Goal: Check status: Check status

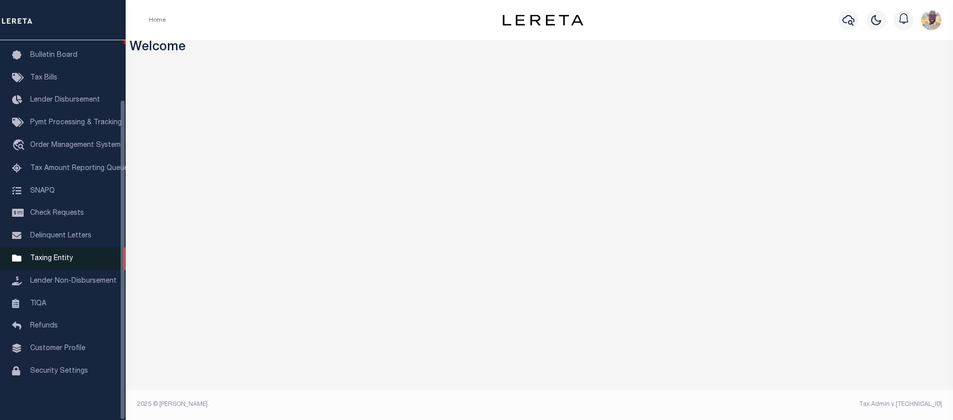
scroll to position [70, 0]
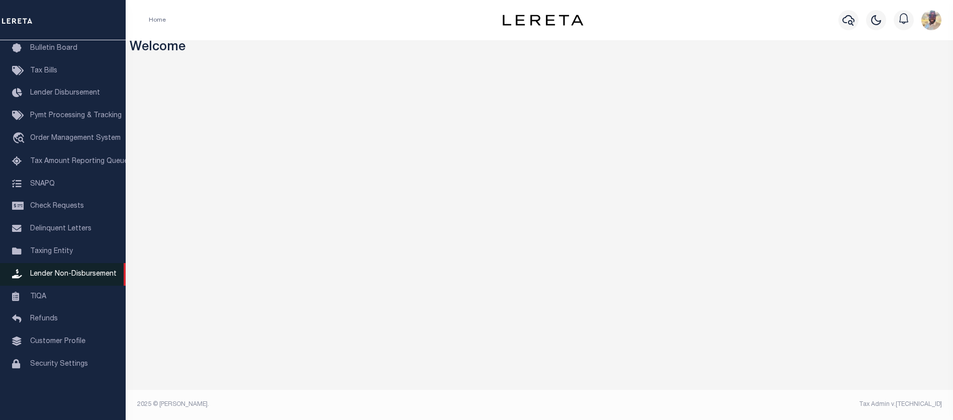
click at [49, 277] on span "Lender Non-Disbursement" at bounding box center [73, 273] width 86 height 7
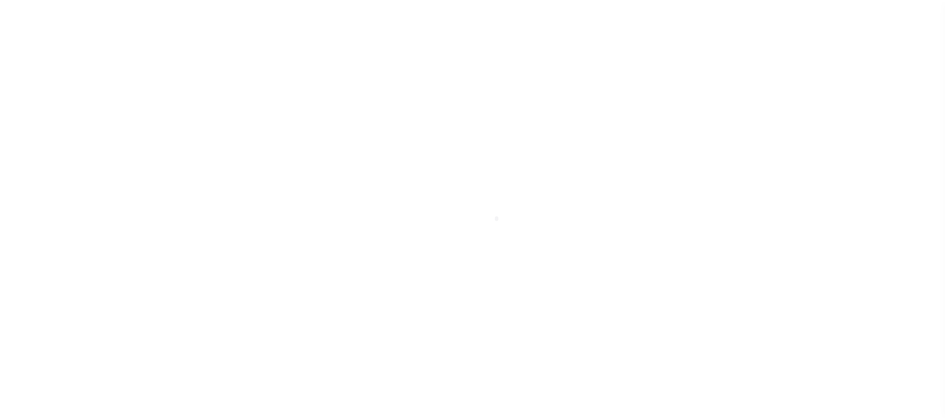
scroll to position [70, 0]
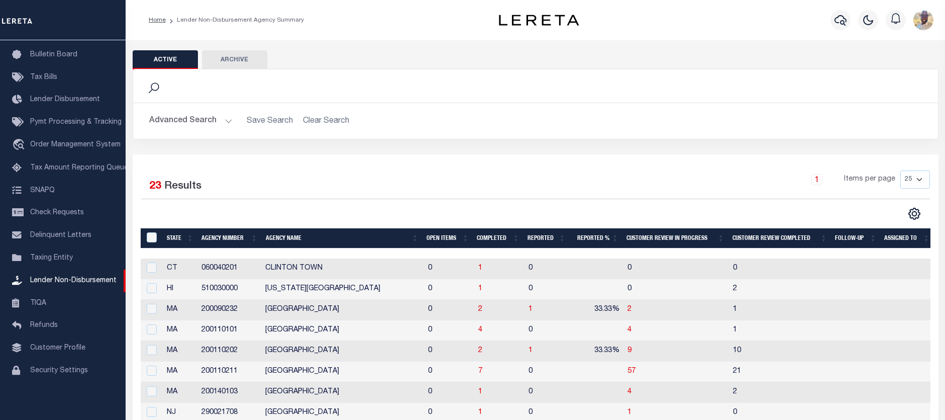
click at [187, 124] on button "Advanced Search" at bounding box center [190, 121] width 83 height 20
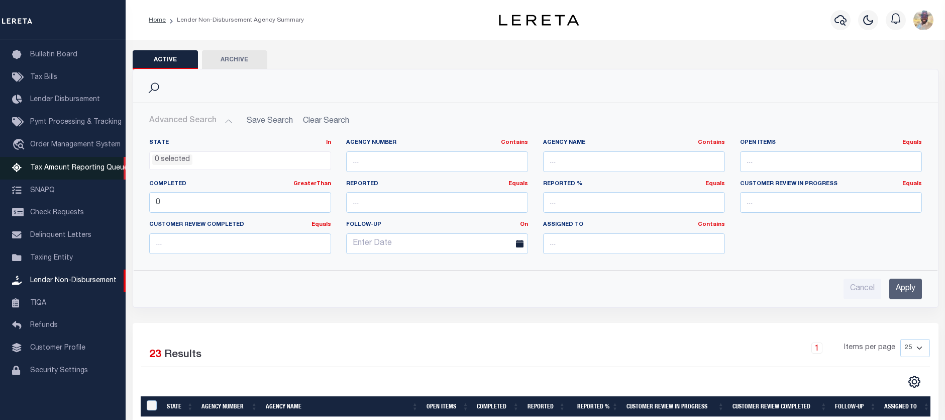
click at [62, 164] on span "Tax Amount Reporting Queue" at bounding box center [79, 167] width 98 height 7
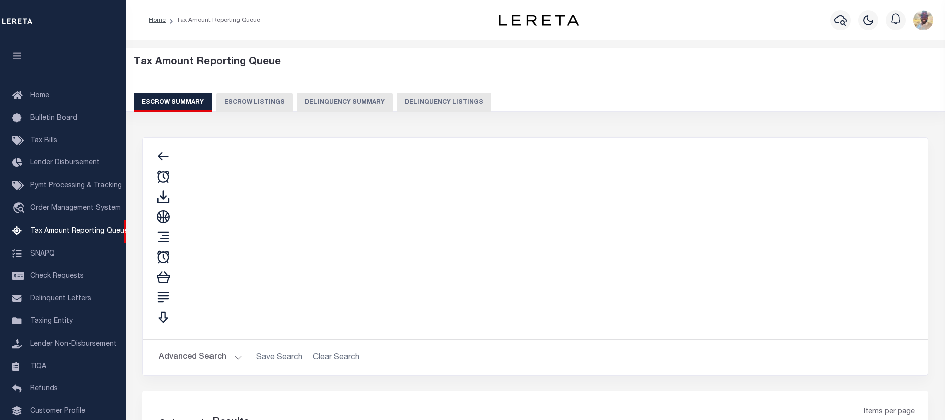
select select "100"
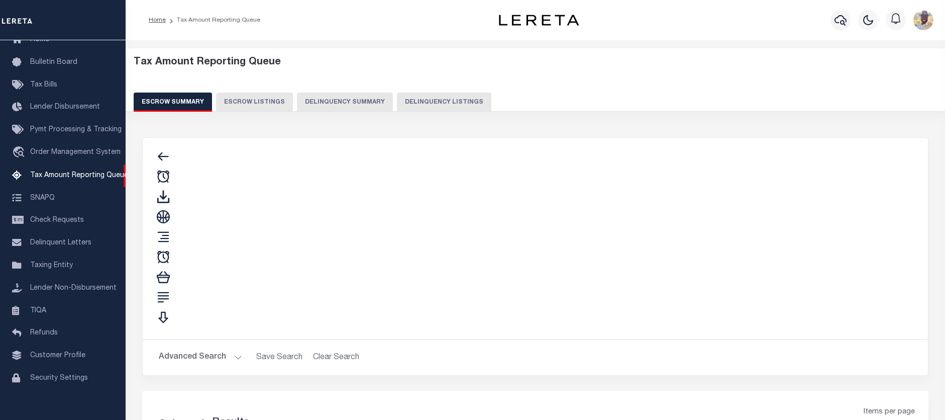
select select "100"
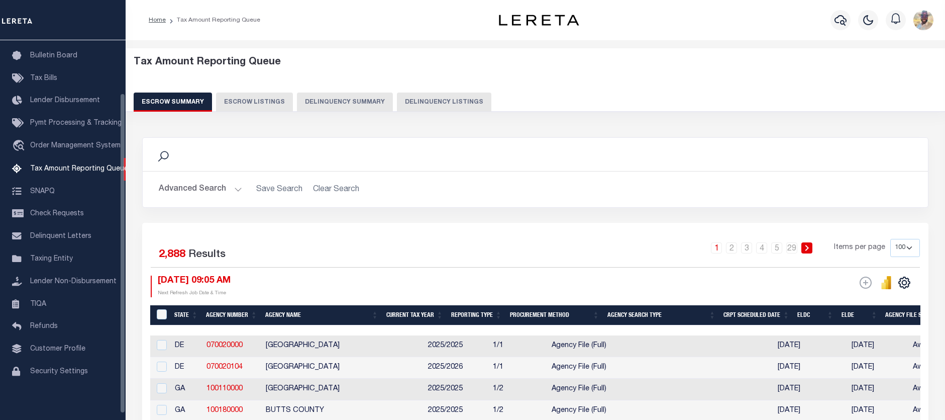
scroll to position [62, 0]
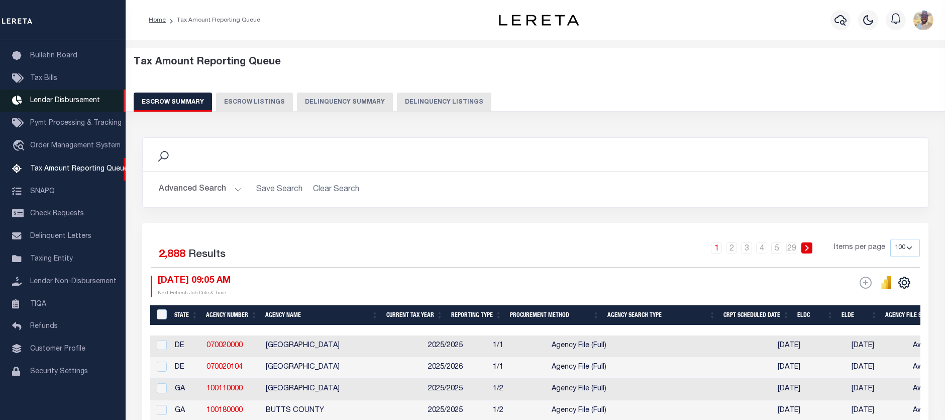
click at [50, 102] on span "Lender Disbursement" at bounding box center [65, 100] width 70 height 7
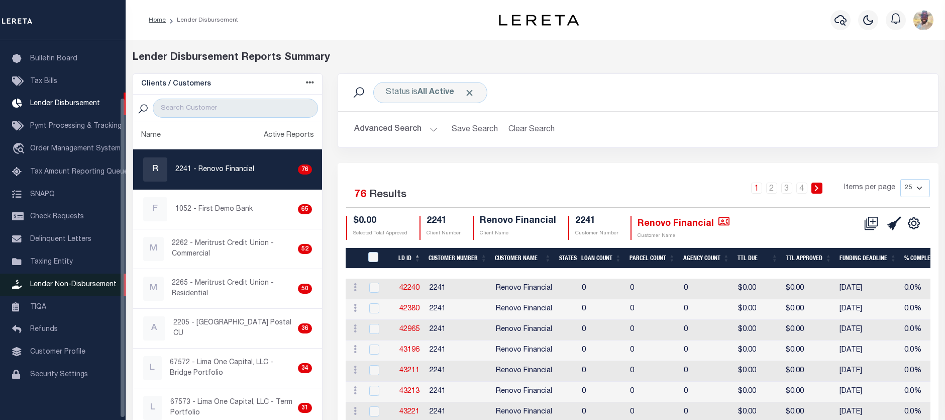
scroll to position [68, 0]
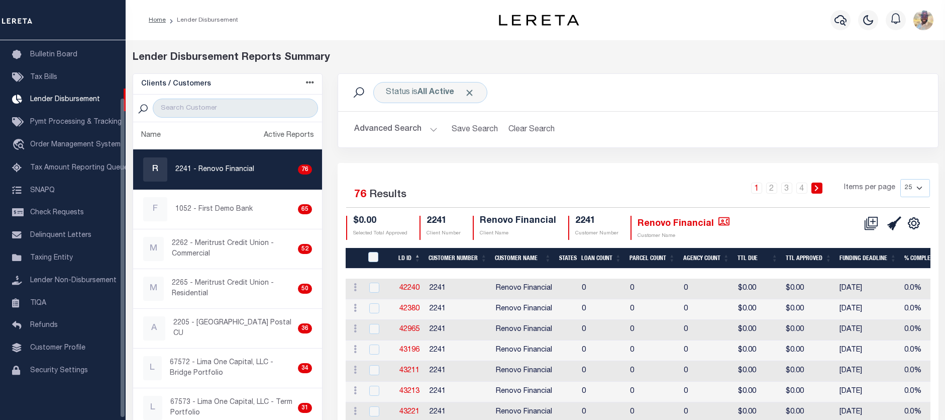
click at [227, 164] on p "2241 - Renovo Financial" at bounding box center [214, 169] width 79 height 11
checkbox input "true"
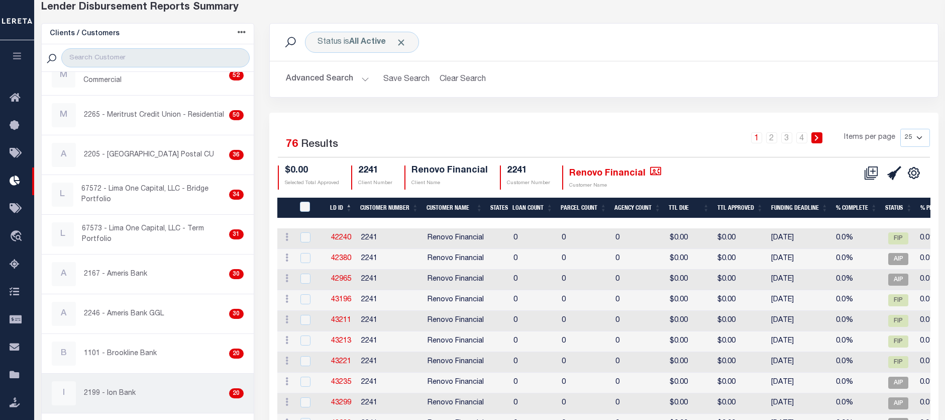
scroll to position [151, 0]
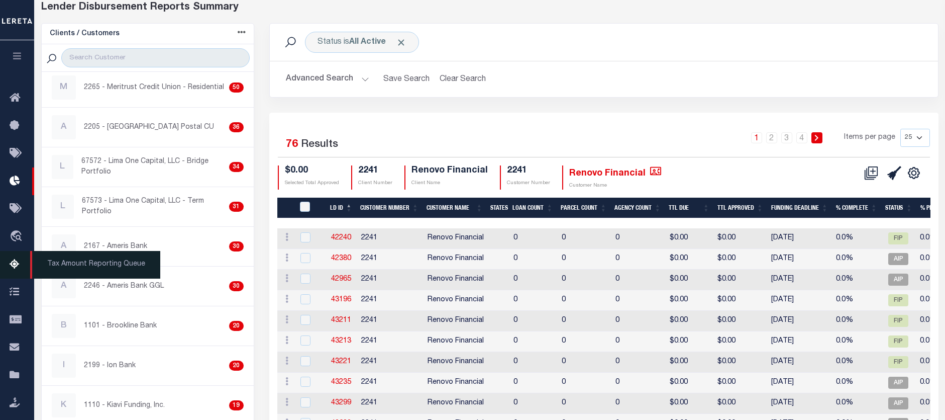
click at [13, 268] on icon at bounding box center [18, 264] width 16 height 13
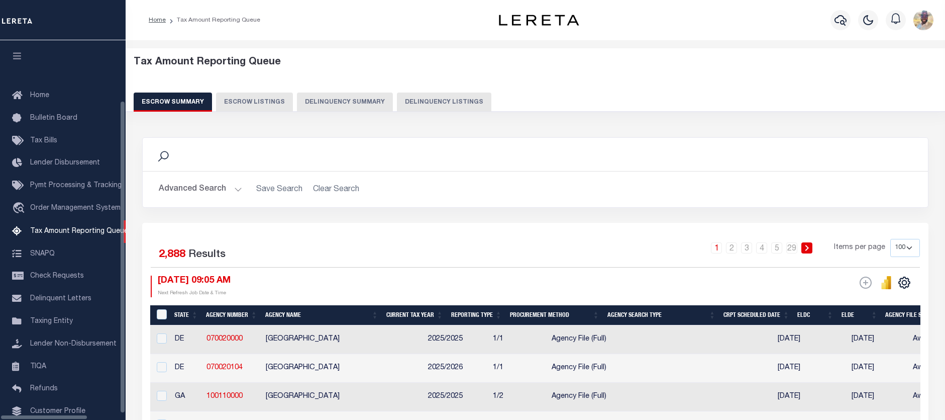
select select "100"
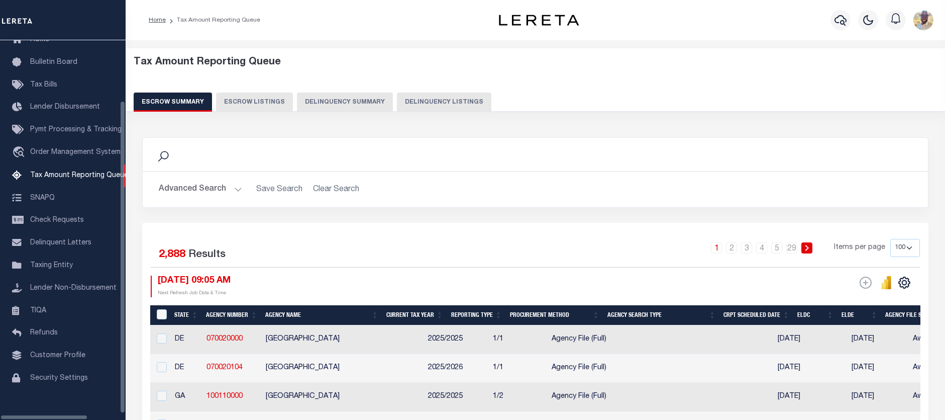
scroll to position [62, 0]
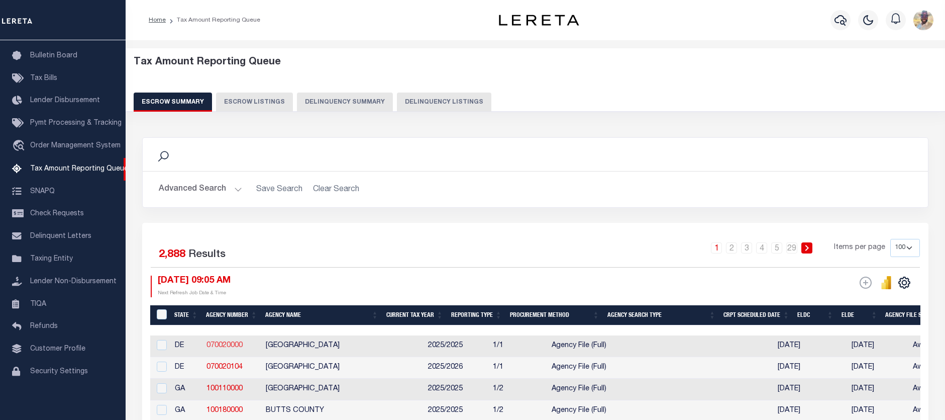
click at [217, 347] on link "070020000" at bounding box center [225, 345] width 36 height 7
checkbox input "true"
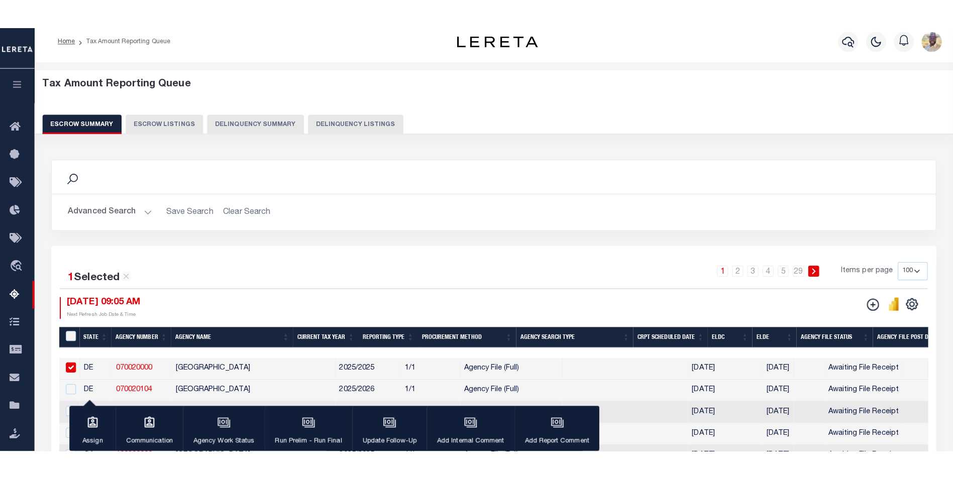
scroll to position [0, 0]
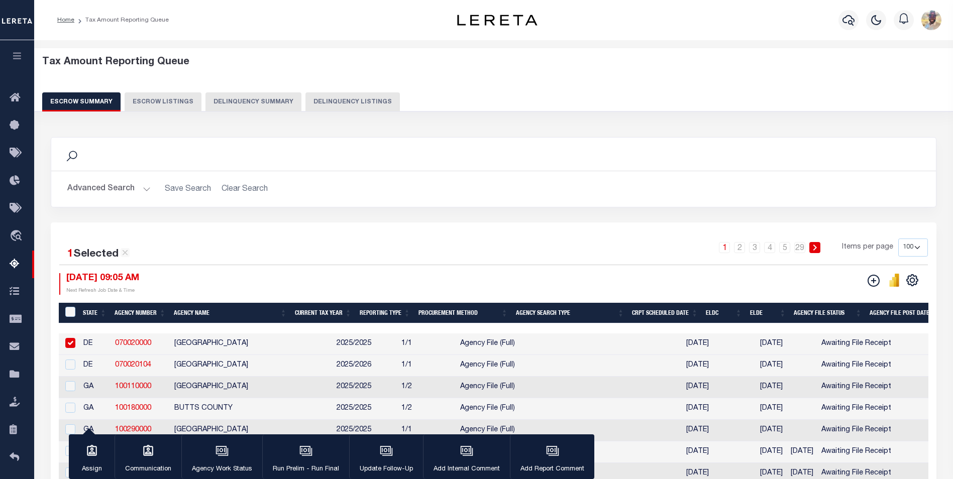
click at [13, 54] on icon "button" at bounding box center [18, 55] width 12 height 9
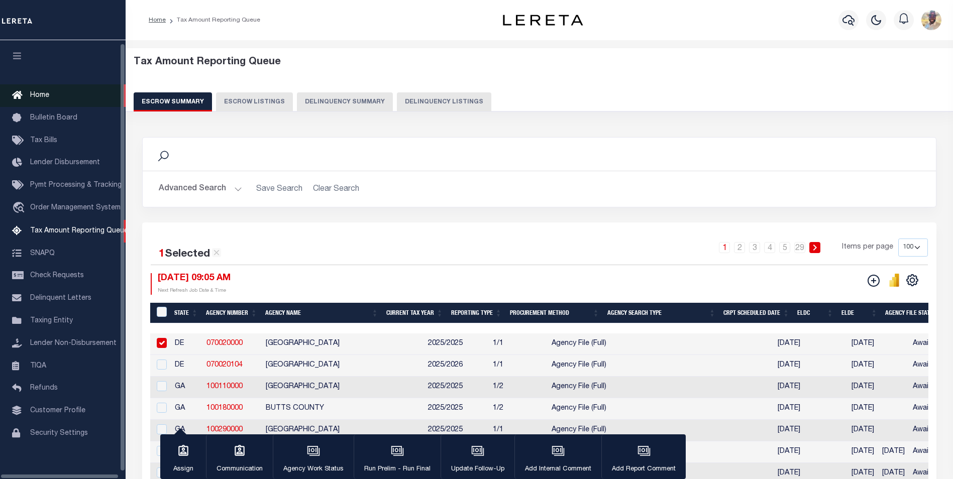
scroll to position [10, 0]
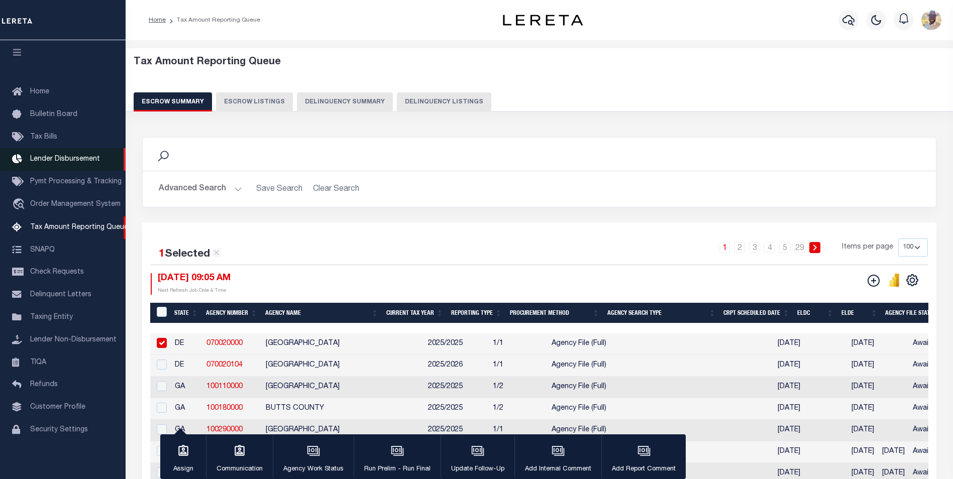
click at [48, 156] on span "Lender Disbursement" at bounding box center [65, 159] width 70 height 7
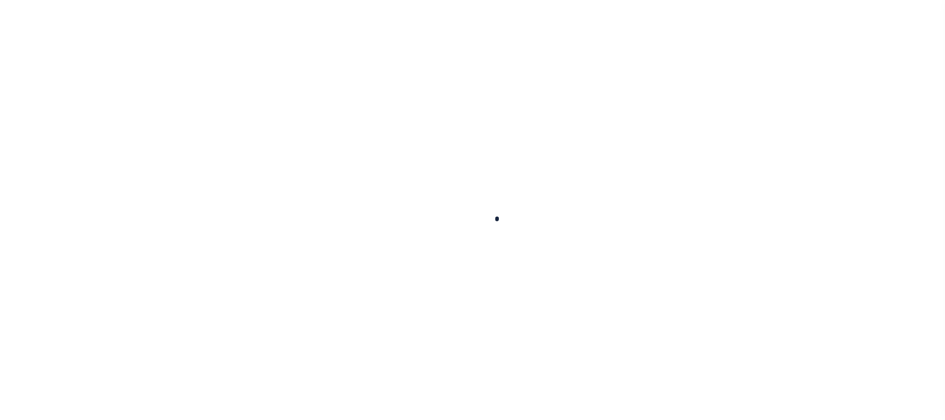
select select
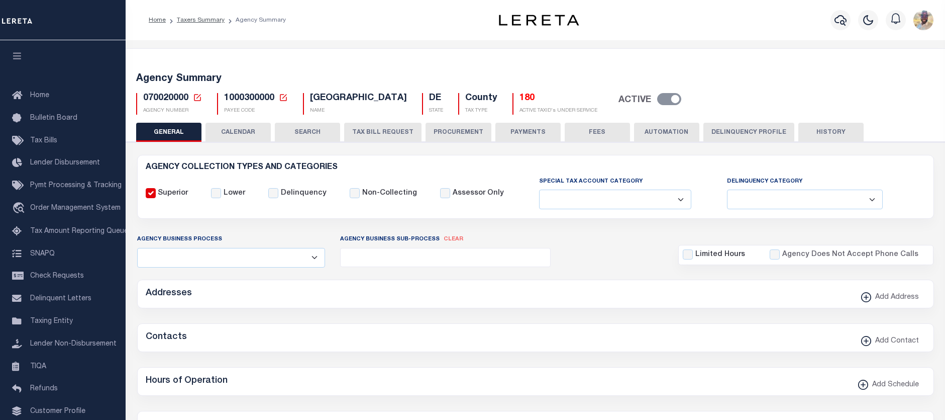
checkbox input "false"
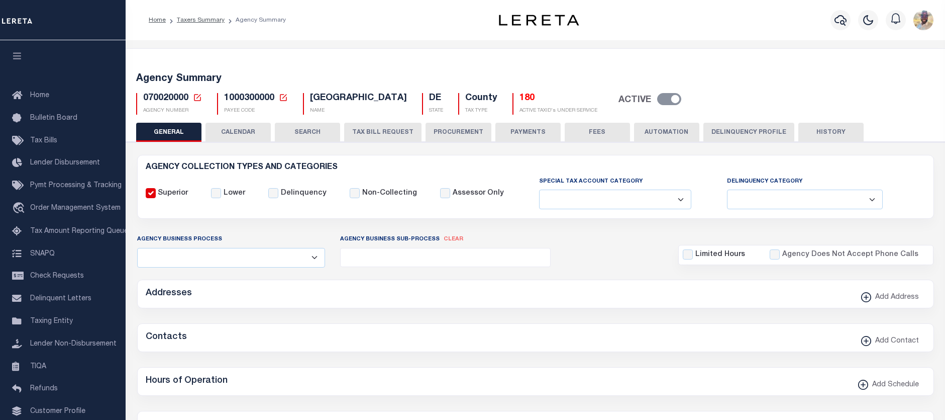
type input "1000300000"
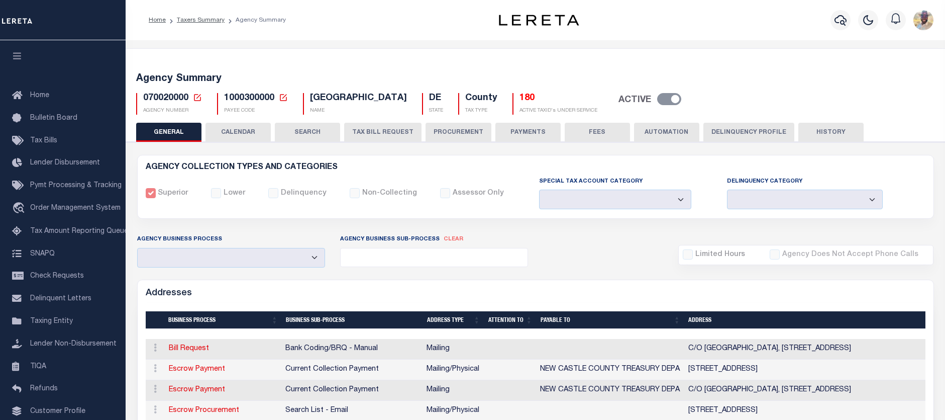
click at [530, 134] on button "PAYMENTS" at bounding box center [527, 132] width 65 height 19
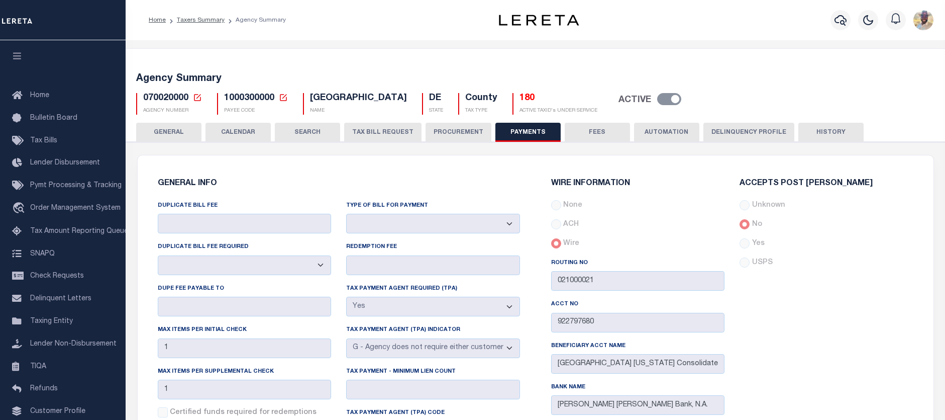
click at [581, 131] on button "FEES" at bounding box center [597, 132] width 65 height 19
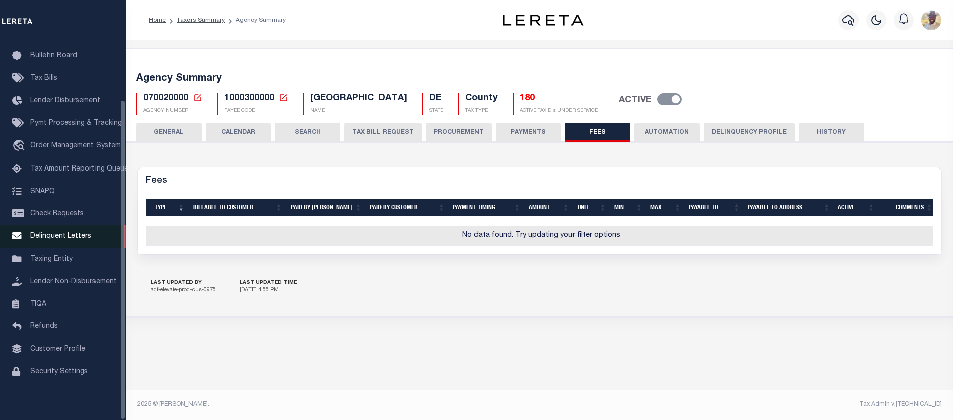
scroll to position [70, 0]
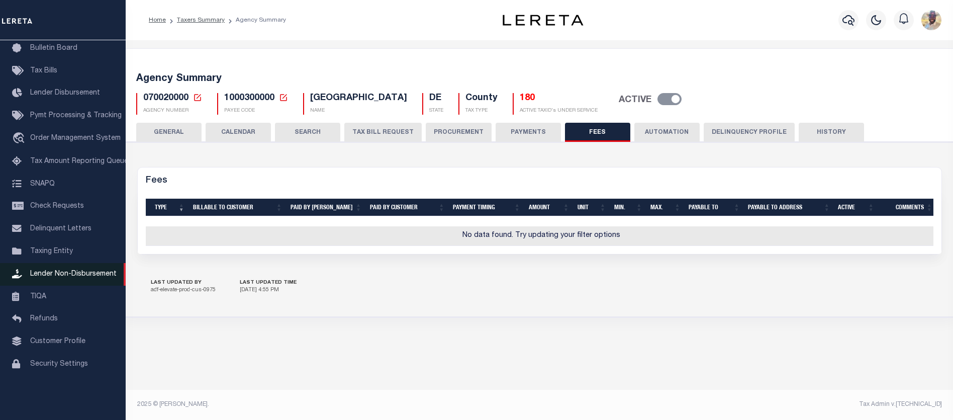
click at [42, 274] on span "Lender Non-Disbursement" at bounding box center [73, 273] width 86 height 7
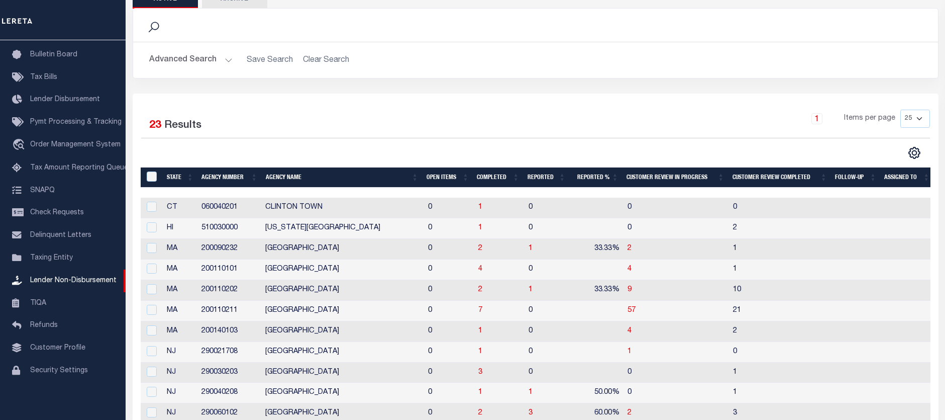
scroll to position [100, 0]
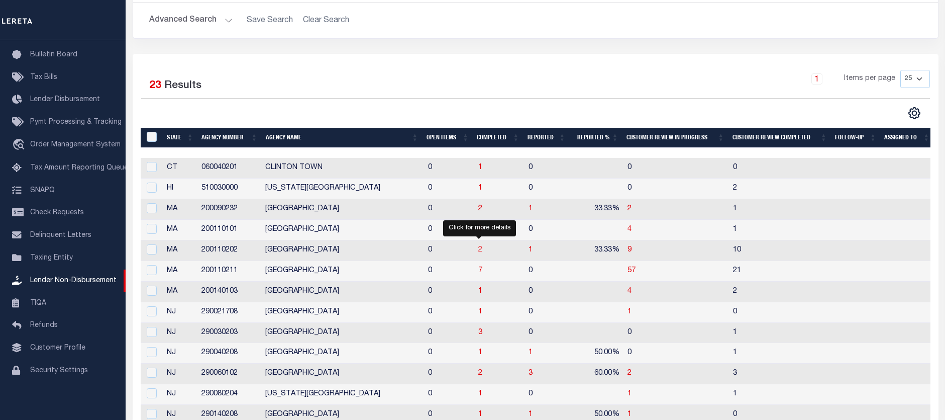
click at [479, 251] on span "2" at bounding box center [480, 249] width 4 height 7
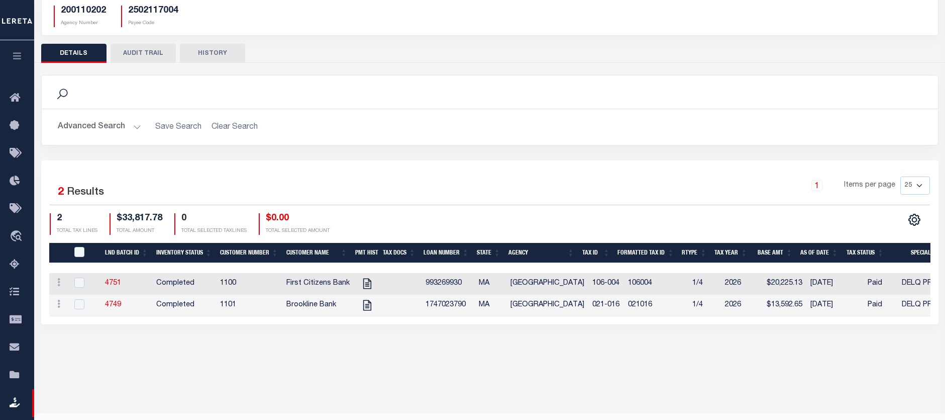
scroll to position [100, 0]
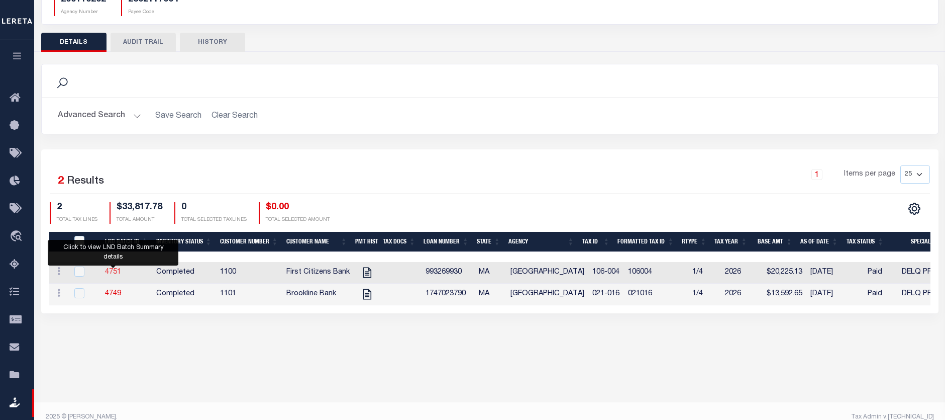
click at [111, 275] on link "4751" at bounding box center [113, 271] width 16 height 7
checkbox input "true"
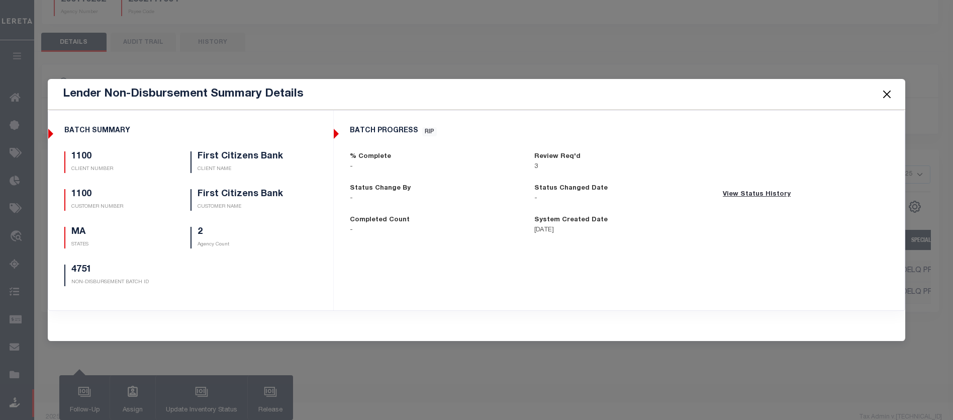
click at [888, 91] on button "Close" at bounding box center [886, 93] width 13 height 13
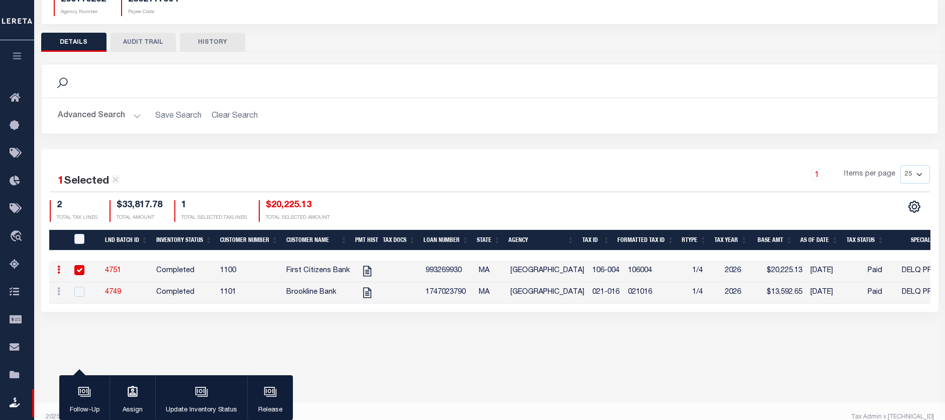
click at [21, 55] on icon "button" at bounding box center [18, 55] width 12 height 9
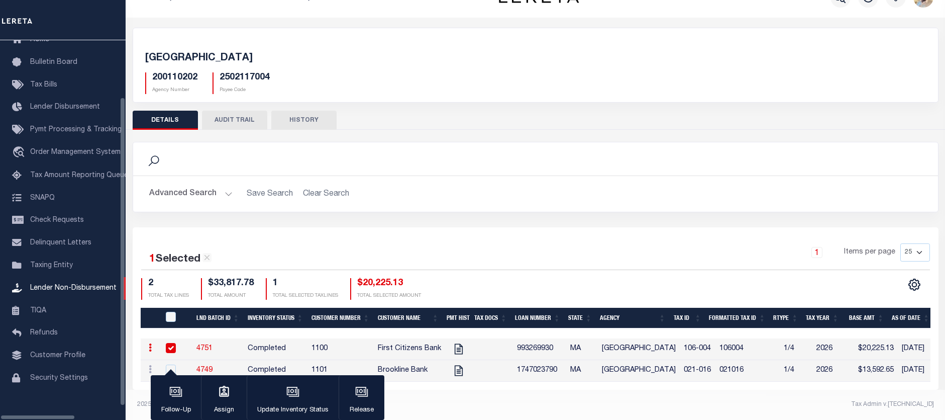
scroll to position [62, 0]
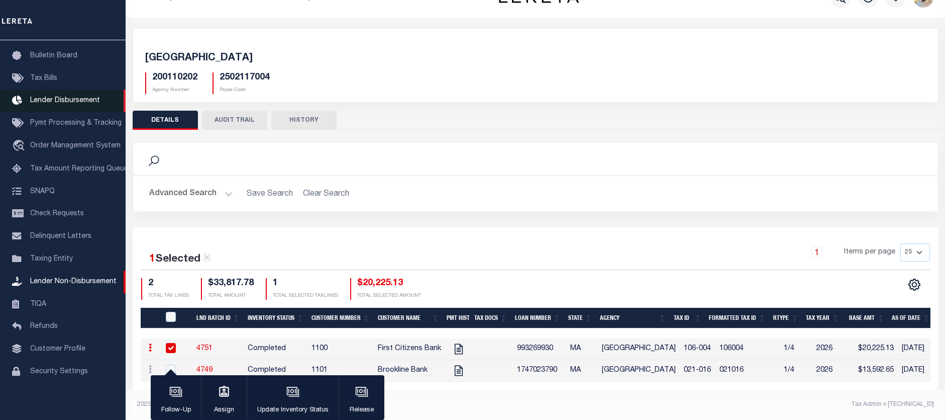
click at [46, 104] on span "Lender Disbursement" at bounding box center [65, 100] width 70 height 7
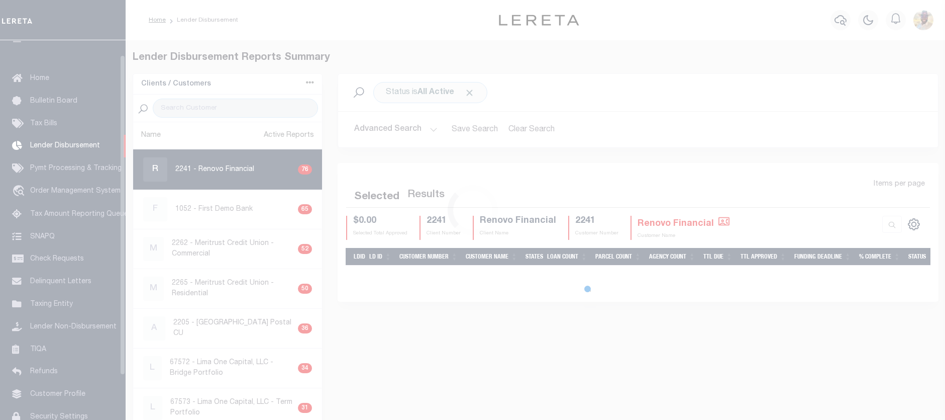
scroll to position [18, 0]
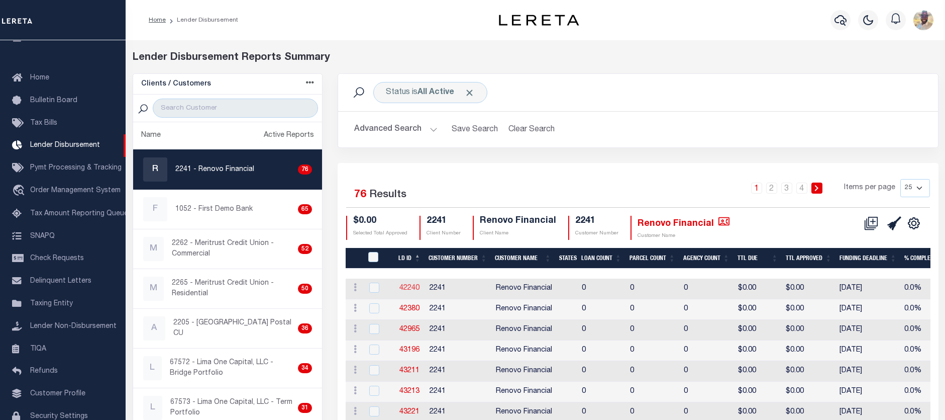
click at [412, 285] on link "42240" at bounding box center [409, 287] width 20 height 7
checkbox input "true"
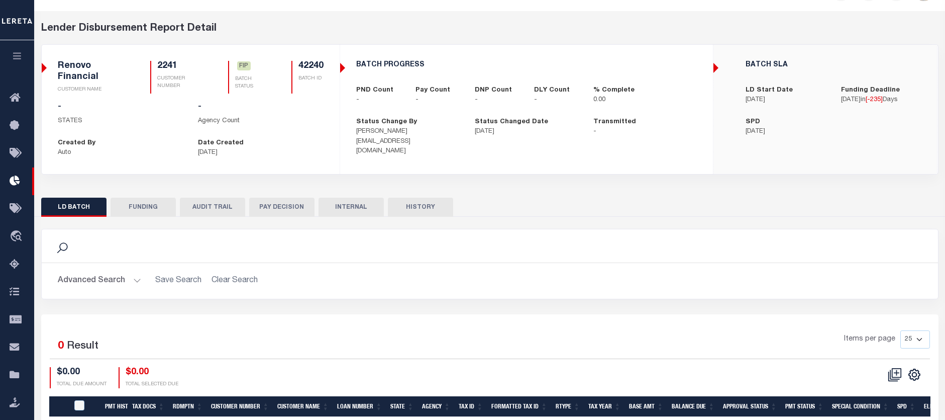
scroll to position [13, 0]
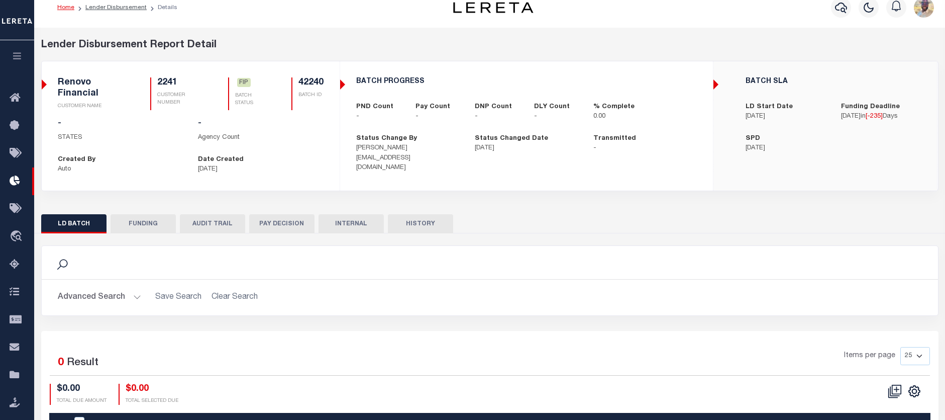
checkbox input "true"
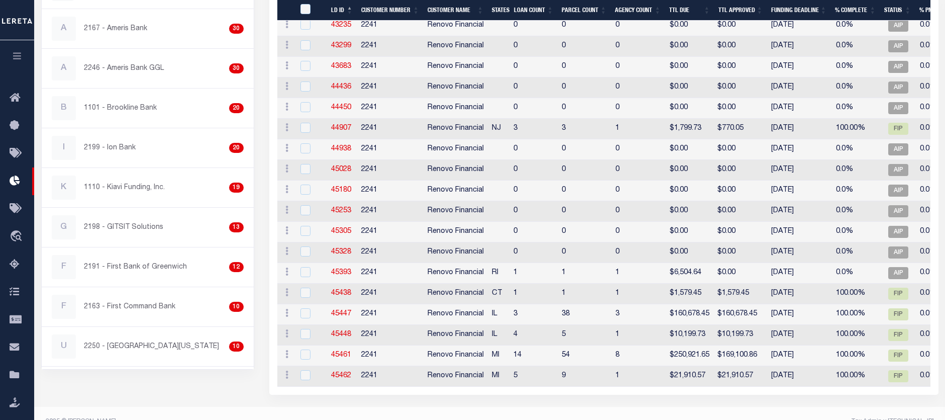
scroll to position [441, 0]
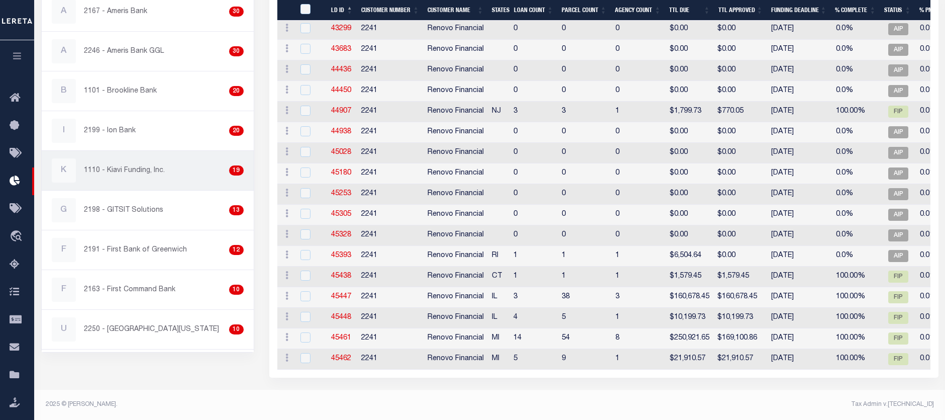
click at [147, 169] on p "1110 - Kiavi Funding, Inc." at bounding box center [124, 170] width 81 height 11
checkbox input "true"
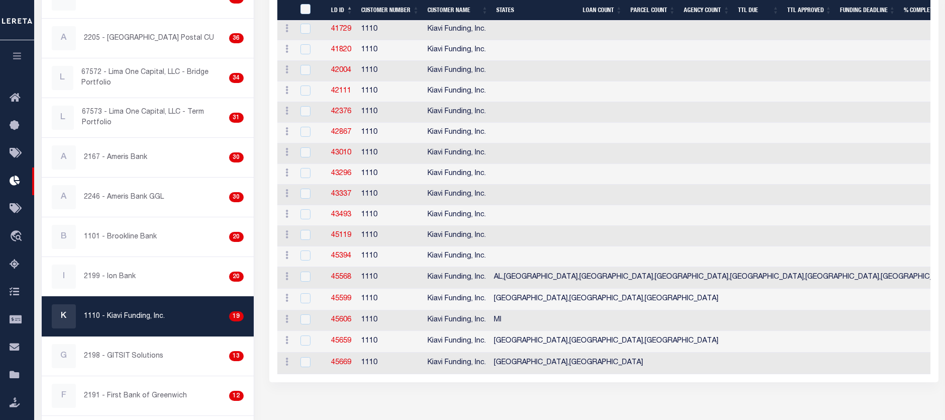
scroll to position [301, 0]
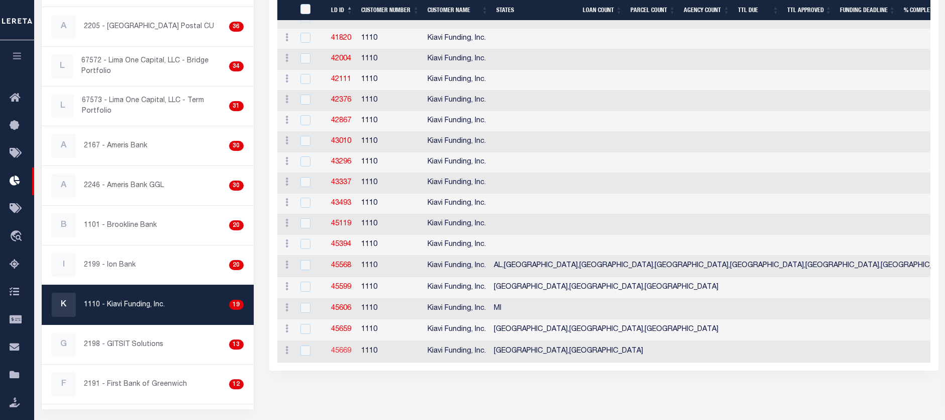
click at [337, 352] on link "45669" at bounding box center [341, 350] width 20 height 7
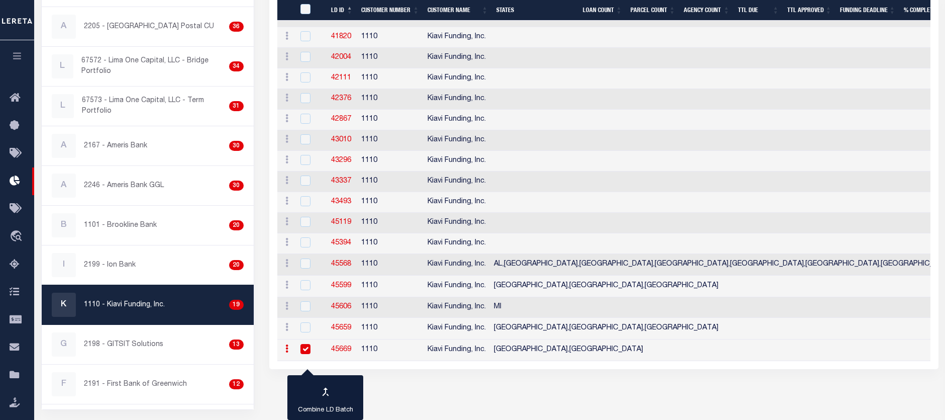
checkbox input "true"
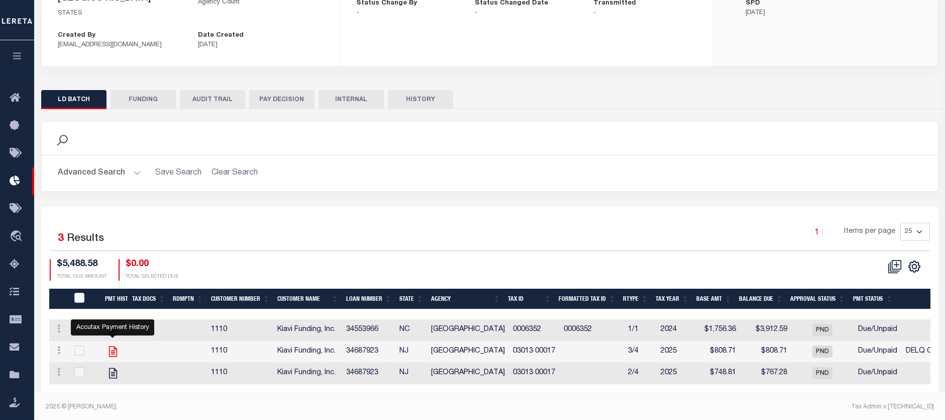
click at [112, 346] on icon "" at bounding box center [113, 351] width 8 height 11
checkbox input "true"
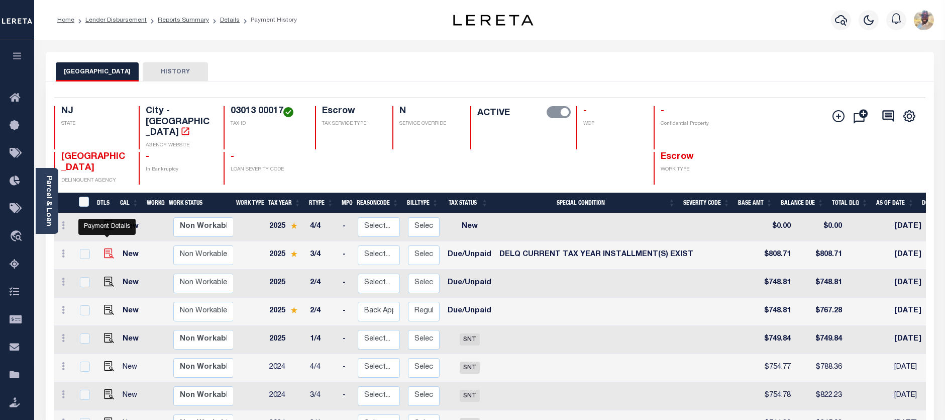
click at [104, 248] on img "" at bounding box center [109, 253] width 10 height 10
checkbox input "true"
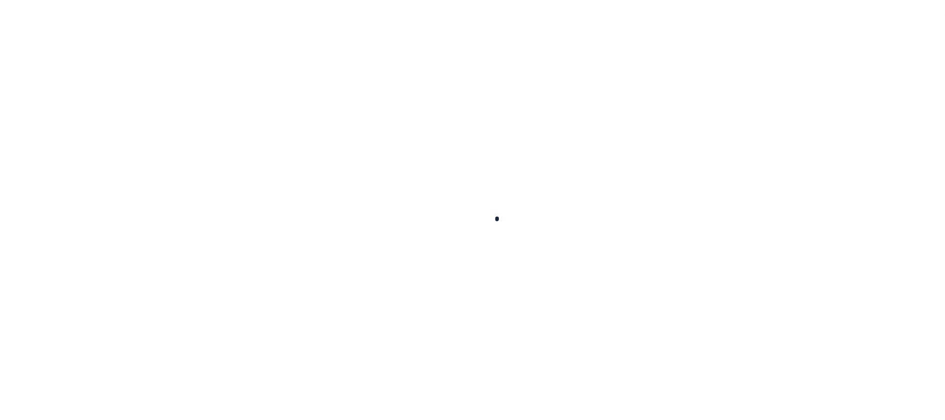
checkbox input "false"
type input "00006776"
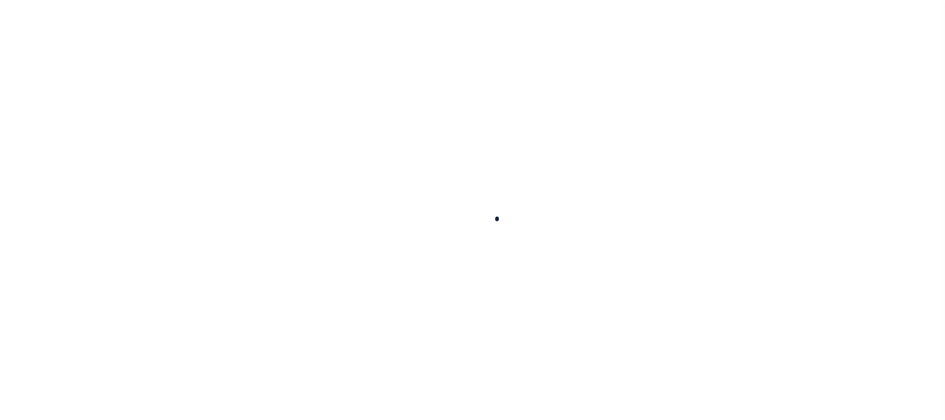
type input "[DATE]"
select select "DUE"
select select "17"
type input "$808.71"
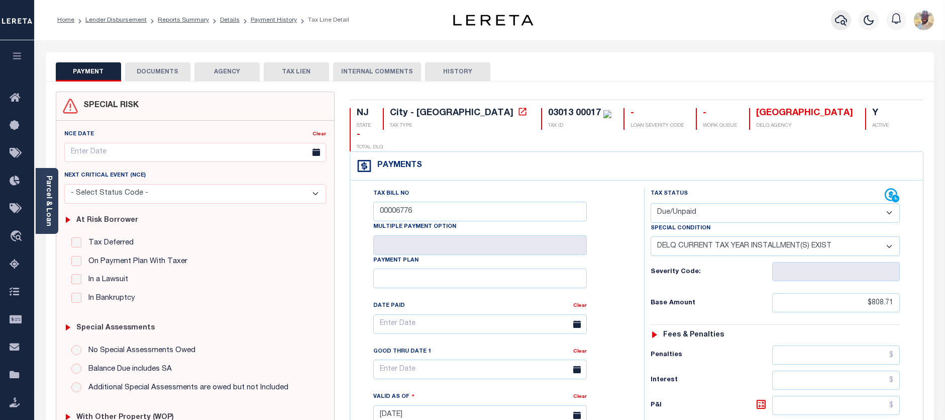
click at [840, 24] on icon "button" at bounding box center [841, 20] width 12 height 12
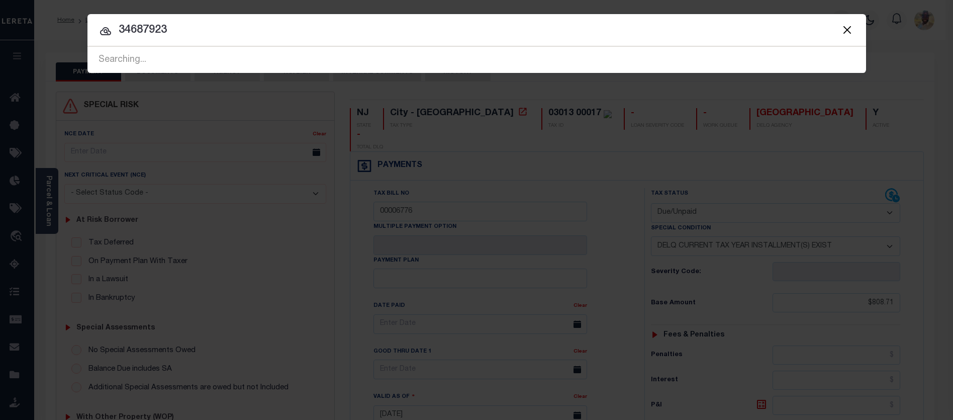
type input "34687923"
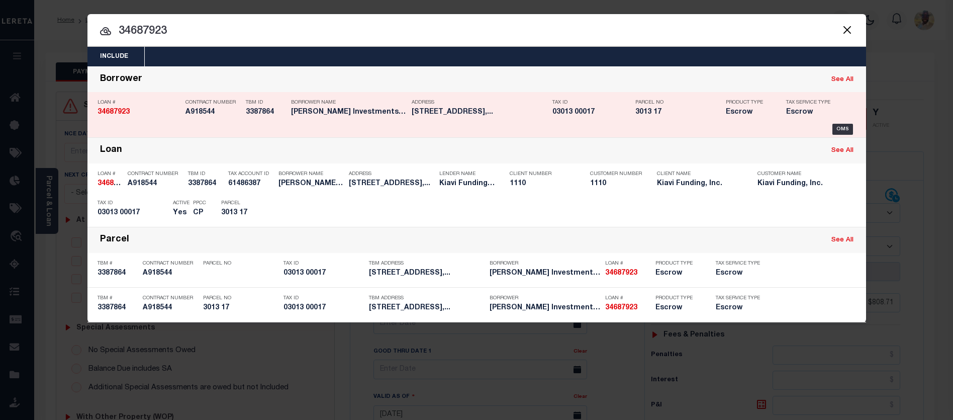
click at [359, 120] on div "Borrower Name Darji Investments LLC" at bounding box center [349, 108] width 116 height 29
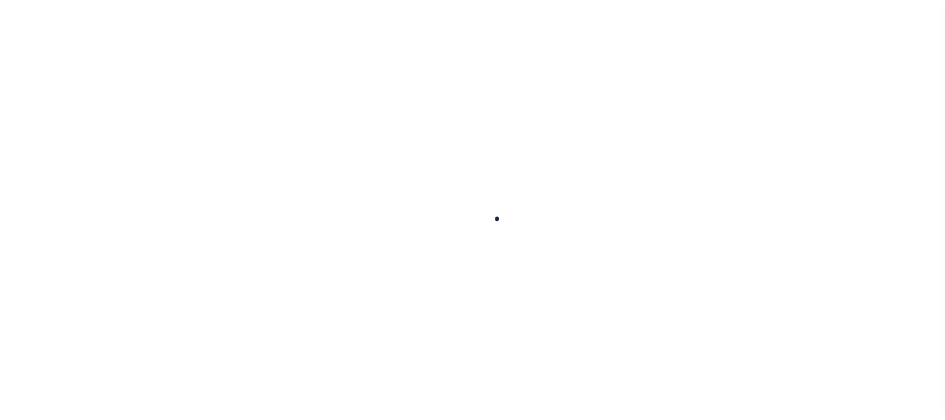
type input "34687923"
type input "Darji Investments LLC"
select select
select select "10"
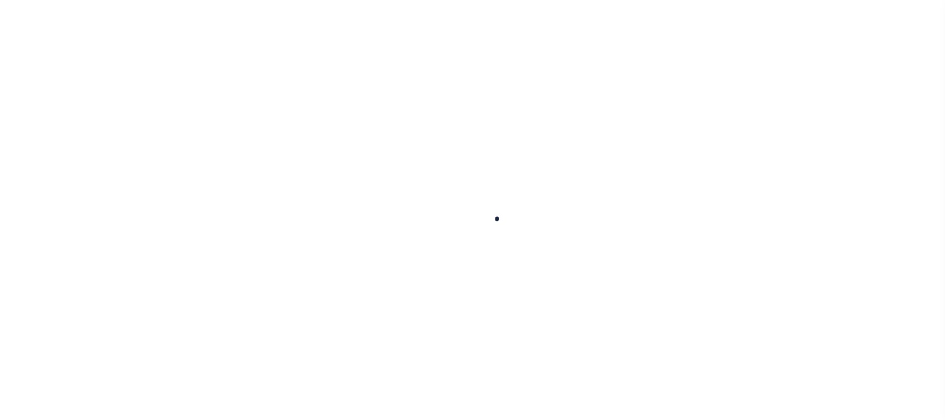
select select "Escrow"
type input "[STREET_ADDRESS]"
select select
type input "VINELAND NJ 08360"
type input "NJ"
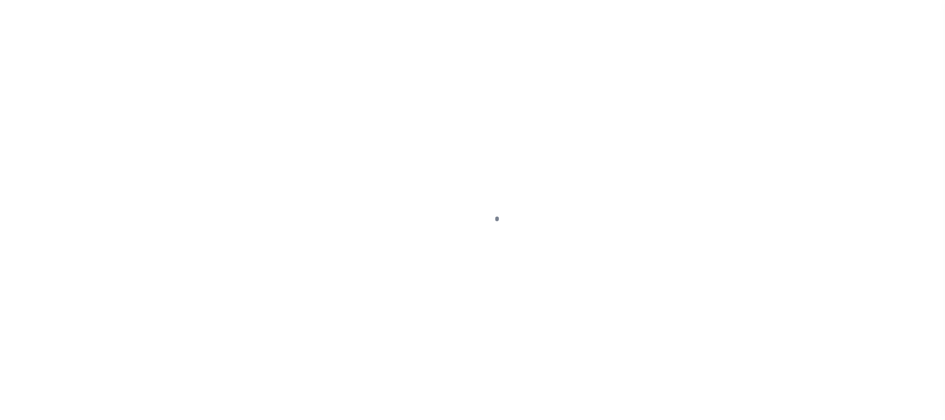
select select "8518"
select select "3485"
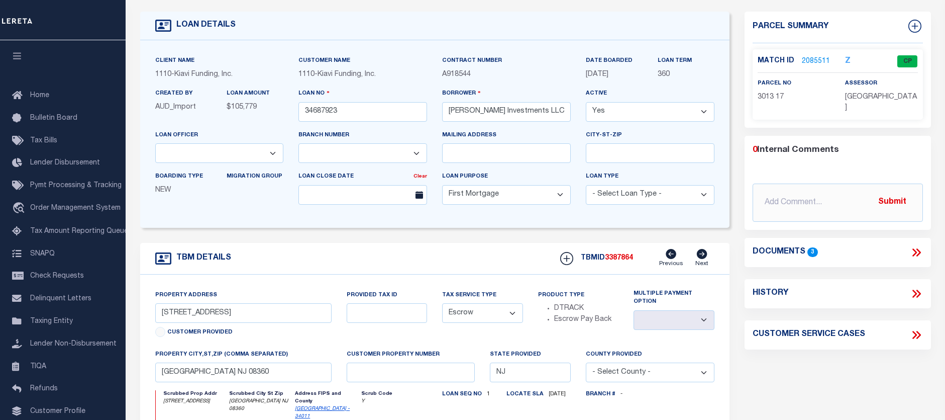
scroll to position [50, 0]
click at [57, 347] on span "Lender Non-Disbursement" at bounding box center [73, 343] width 86 height 7
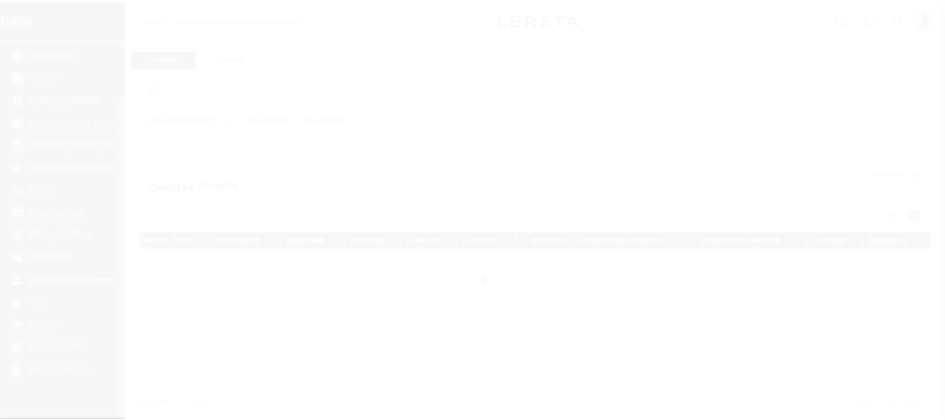
scroll to position [70, 0]
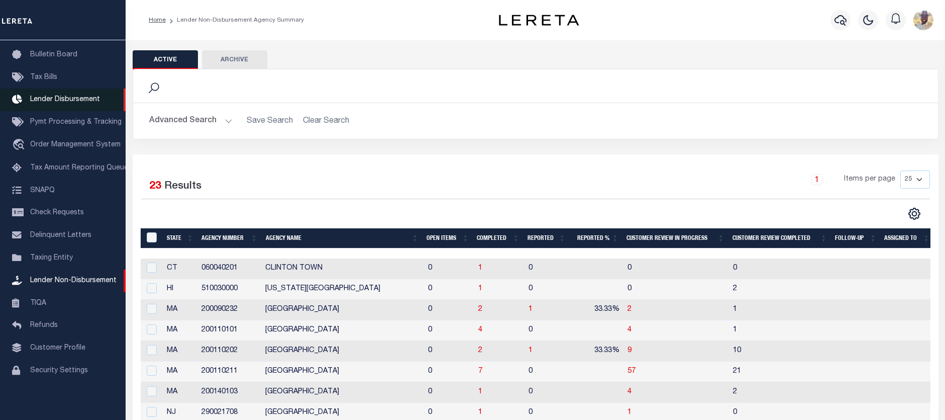
click at [45, 96] on span "Lender Disbursement" at bounding box center [65, 99] width 70 height 7
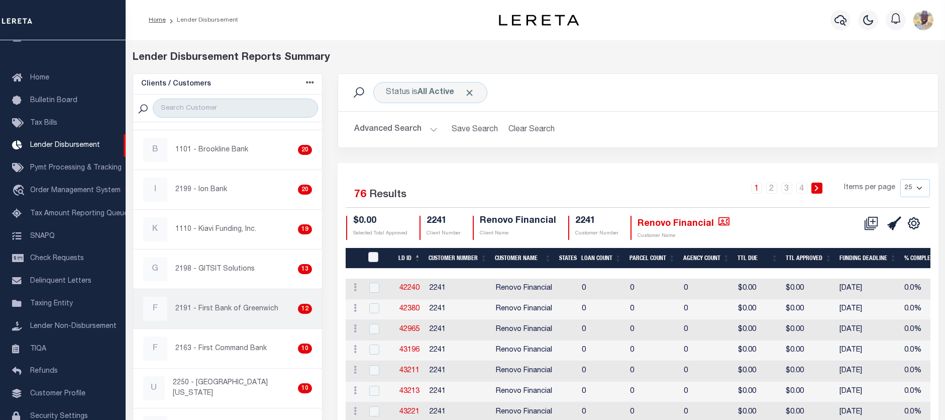
scroll to position [402, 0]
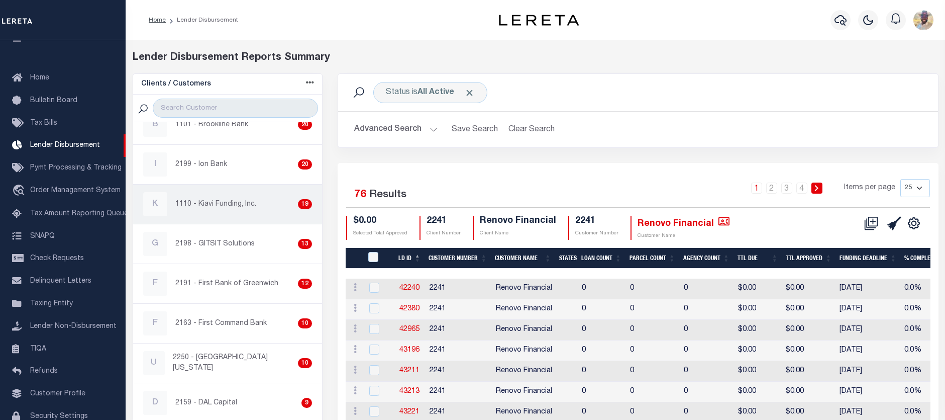
click at [210, 205] on p "1110 - Kiavi Funding, Inc." at bounding box center [215, 204] width 81 height 11
checkbox input "true"
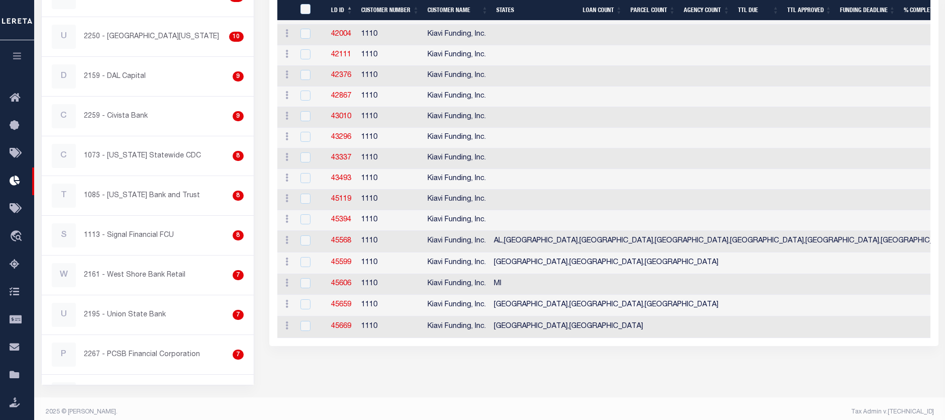
scroll to position [334, 0]
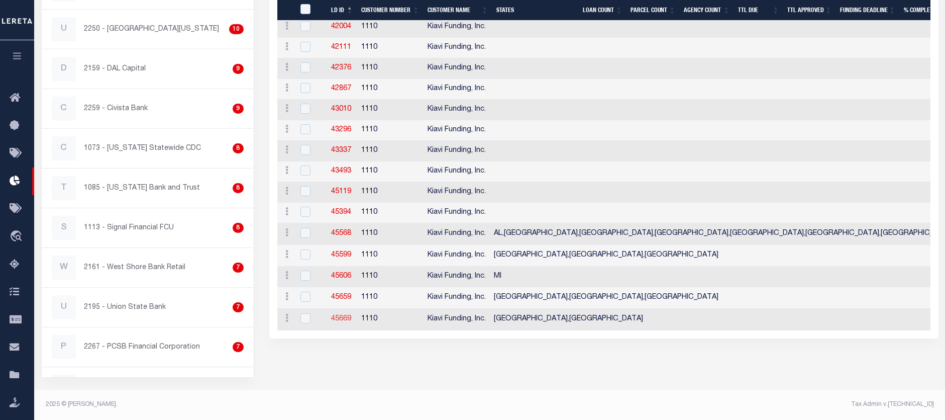
click at [342, 320] on link "45669" at bounding box center [341, 318] width 20 height 7
checkbox input "true"
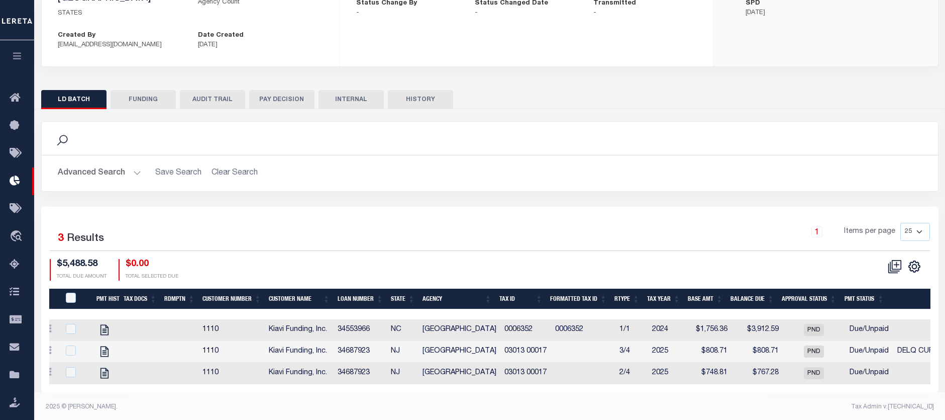
scroll to position [0, 9]
click at [102, 346] on icon "" at bounding box center [103, 351] width 8 height 11
checkbox input "true"
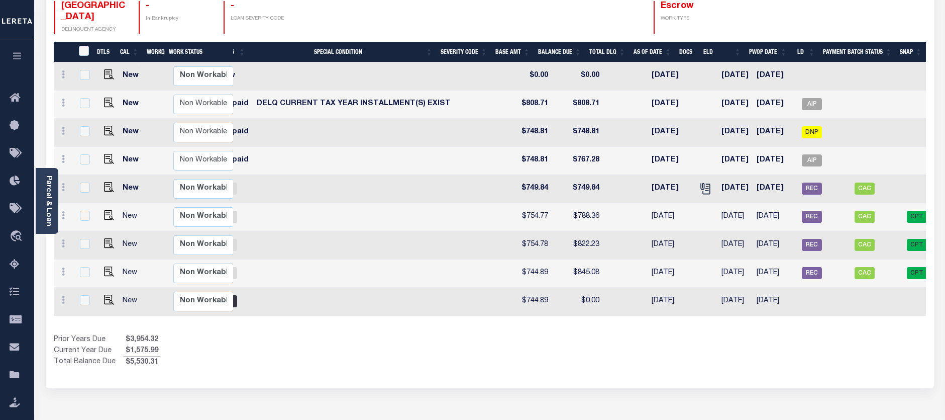
scroll to position [0, 193]
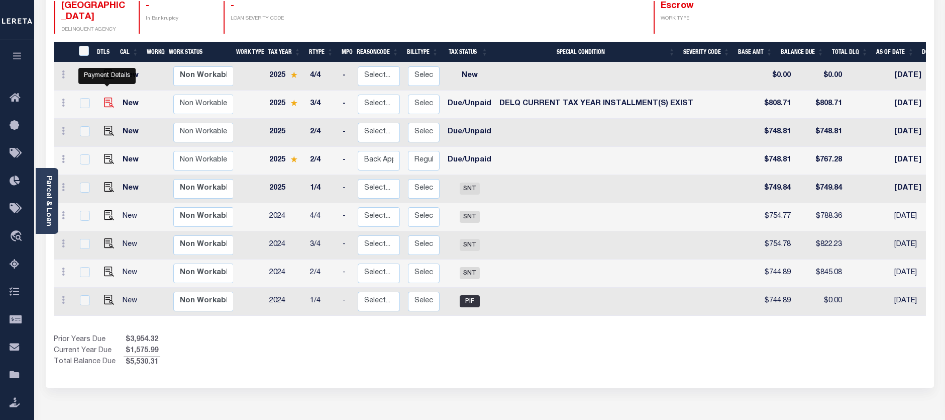
click at [106, 97] on img "" at bounding box center [109, 102] width 10 height 10
checkbox input "true"
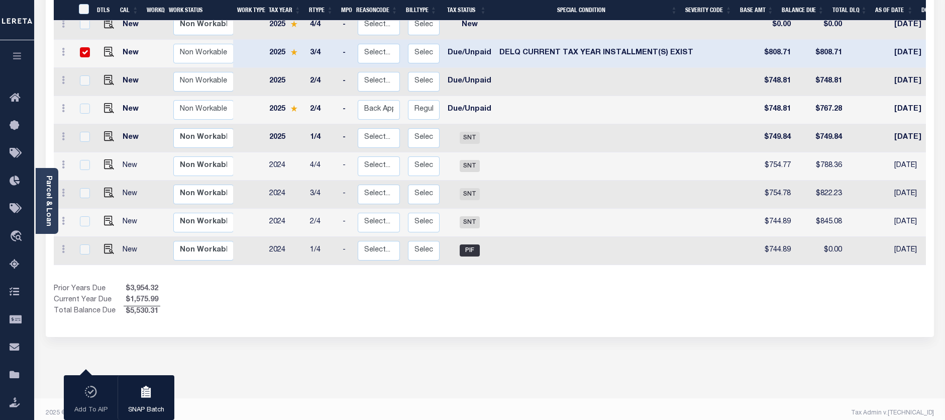
click at [86, 47] on input "checkbox" at bounding box center [85, 52] width 10 height 10
checkbox input "false"
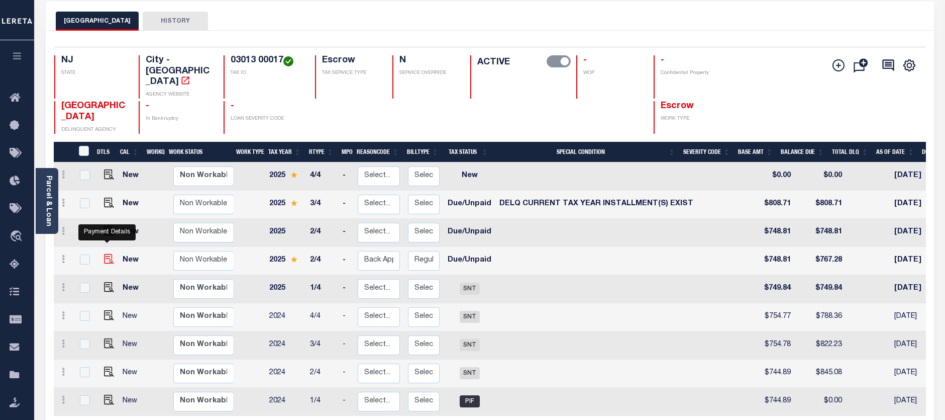
click at [104, 254] on img "" at bounding box center [109, 259] width 10 height 10
checkbox input "true"
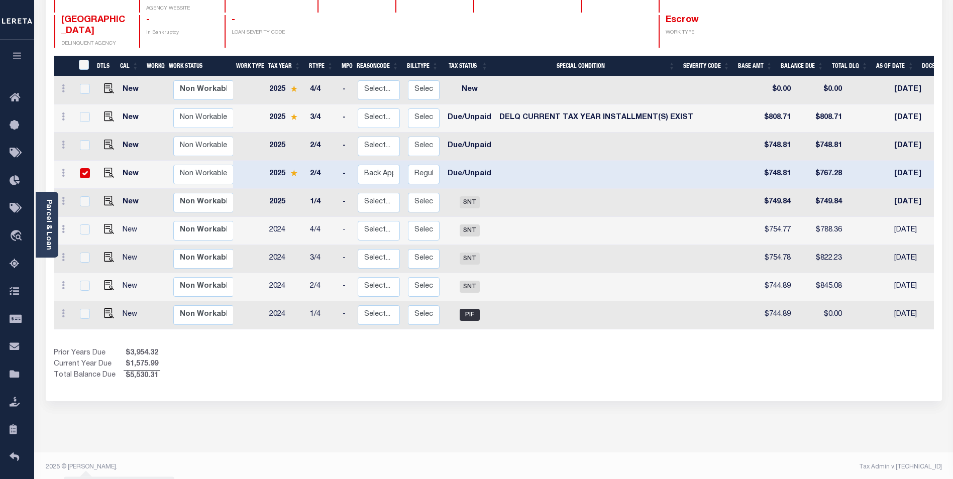
scroll to position [142, 0]
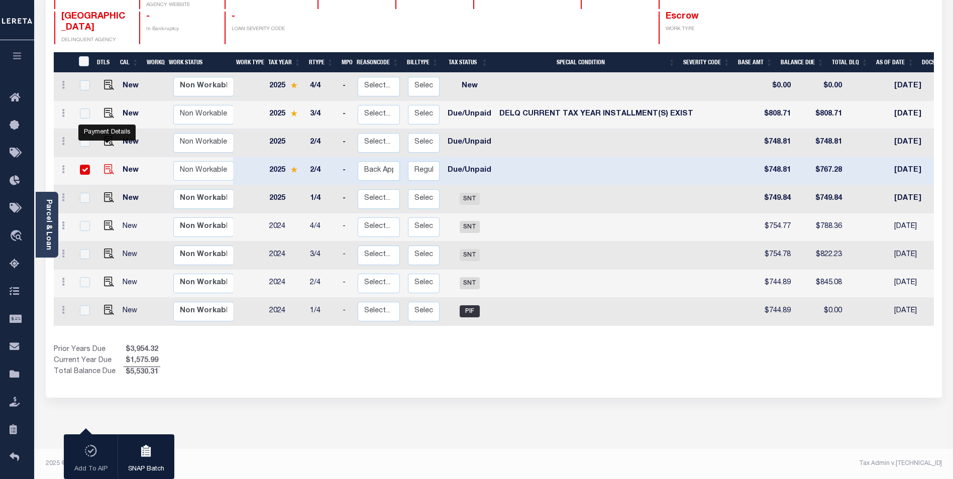
click at [106, 164] on img "" at bounding box center [109, 169] width 10 height 10
checkbox input "false"
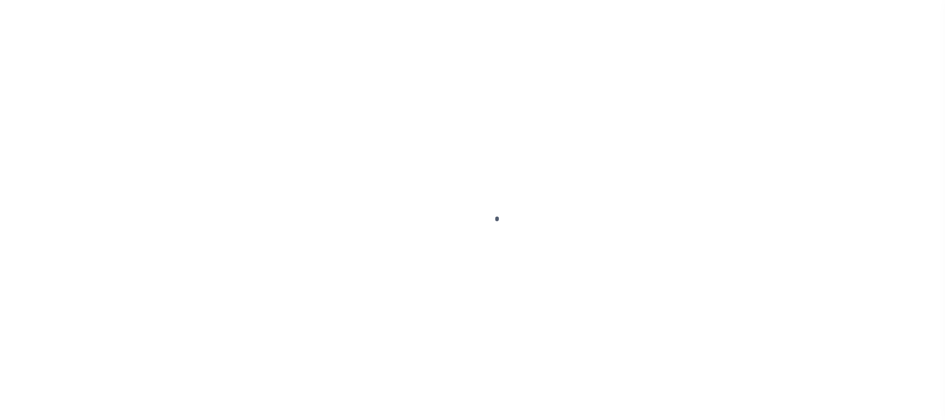
select select "DUE"
select select "17"
select select "DUE"
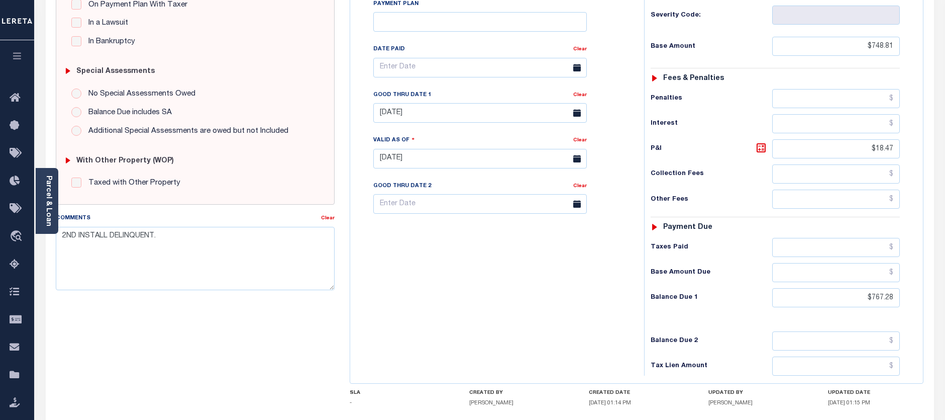
scroll to position [320, 0]
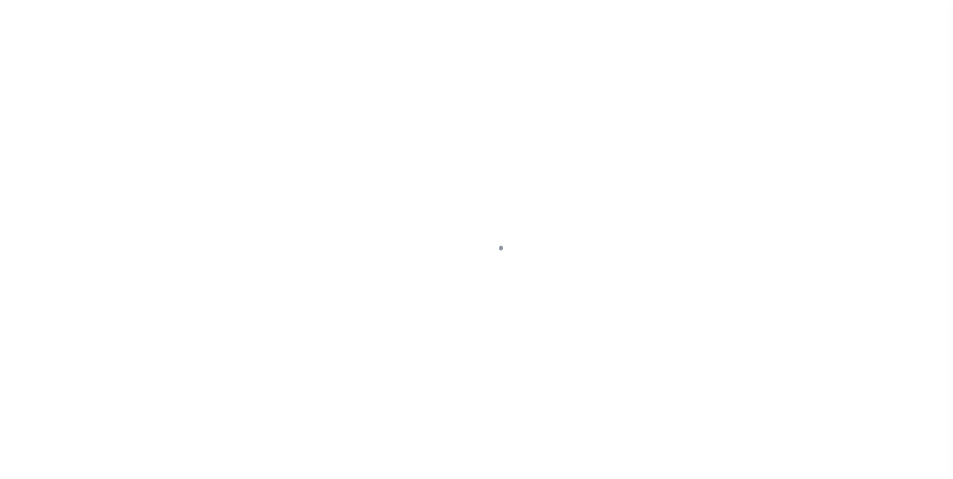
select select "DUE"
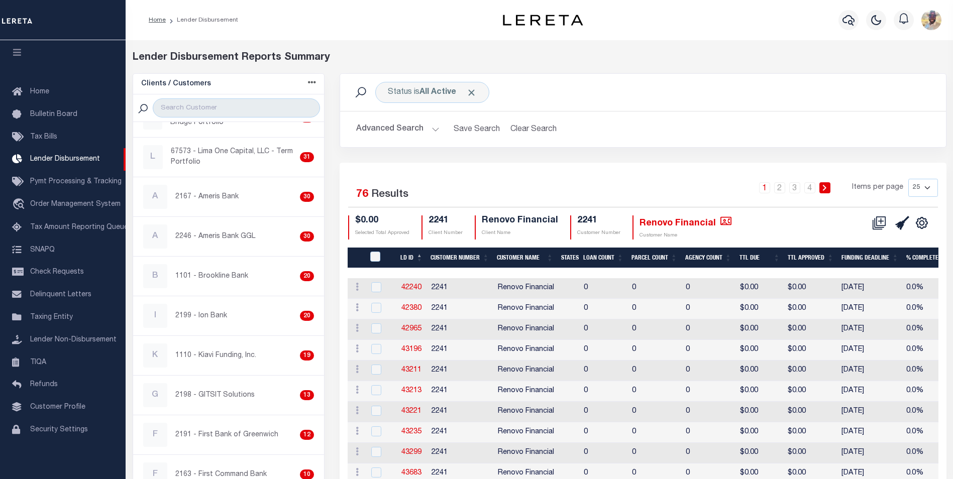
scroll to position [251, 0]
click at [205, 355] on p "1110 - Kiavi Funding, Inc." at bounding box center [215, 355] width 81 height 11
checkbox input "true"
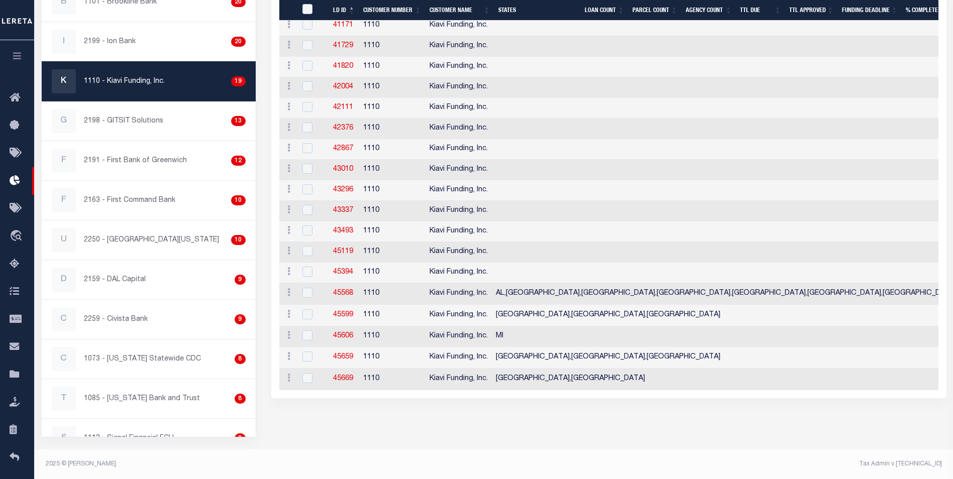
scroll to position [274, 0]
click at [347, 380] on link "45669" at bounding box center [343, 378] width 20 height 7
checkbox input "true"
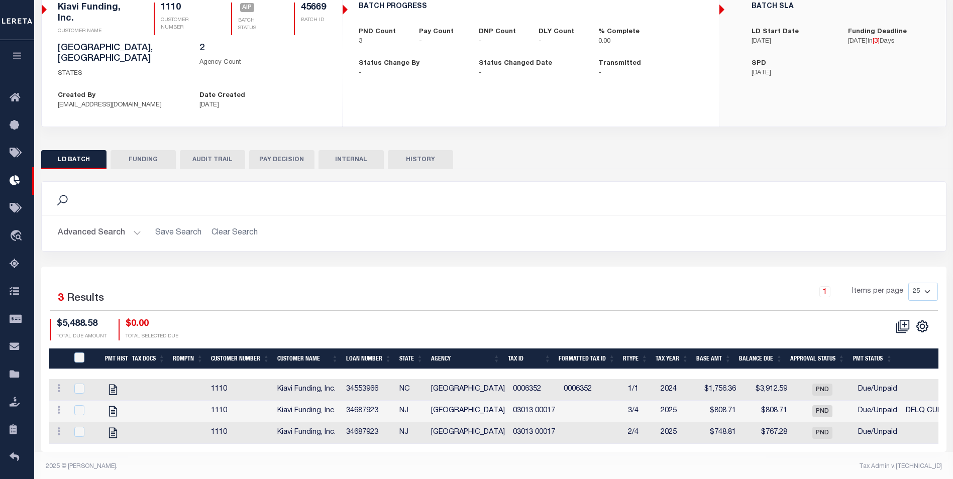
scroll to position [88, 0]
